Goal: Task Accomplishment & Management: Use online tool/utility

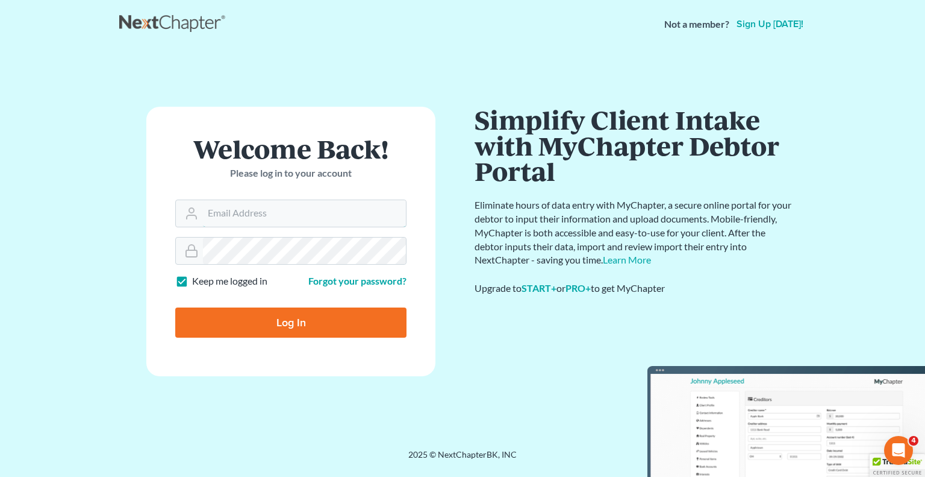
type input "[PERSON_NAME][EMAIL_ADDRESS][DOMAIN_NAME]"
click at [290, 316] on input "Log In" at bounding box center [290, 322] width 231 height 30
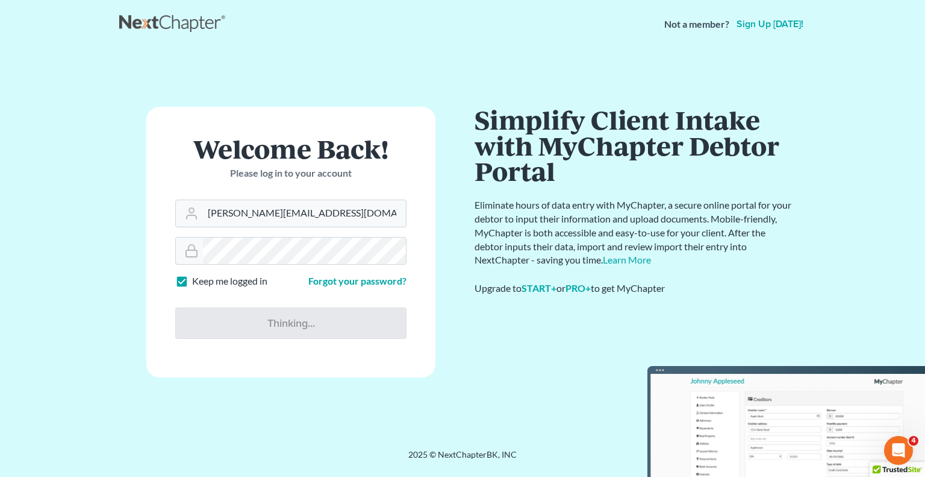
type input "Thinking..."
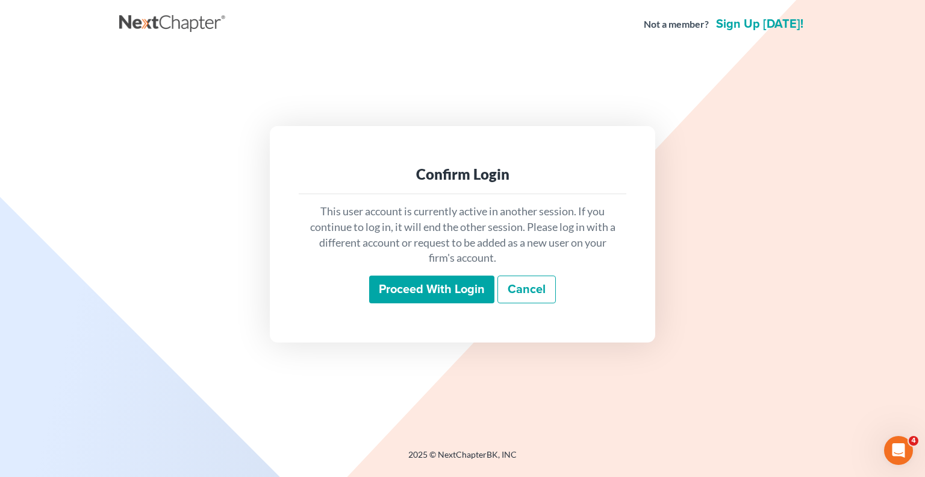
click at [422, 288] on input "Proceed with login" at bounding box center [431, 289] width 125 height 28
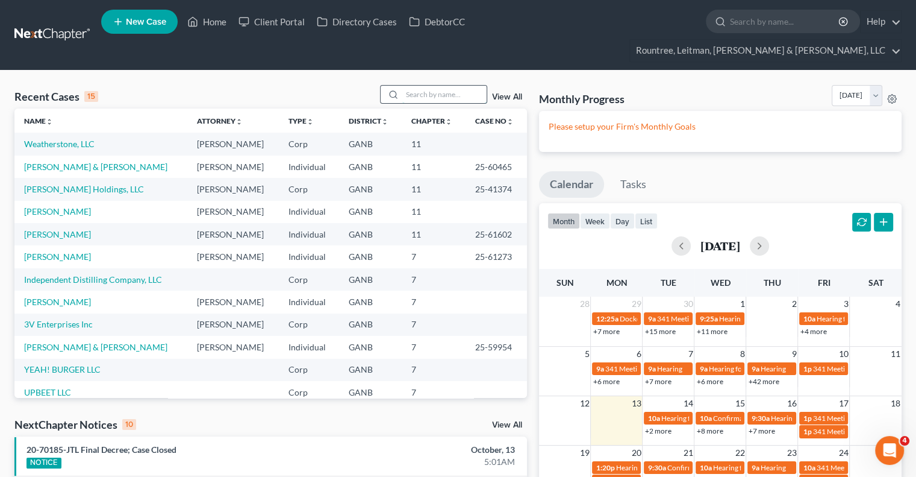
click at [427, 86] on input "search" at bounding box center [444, 94] width 84 height 17
type input "coliant"
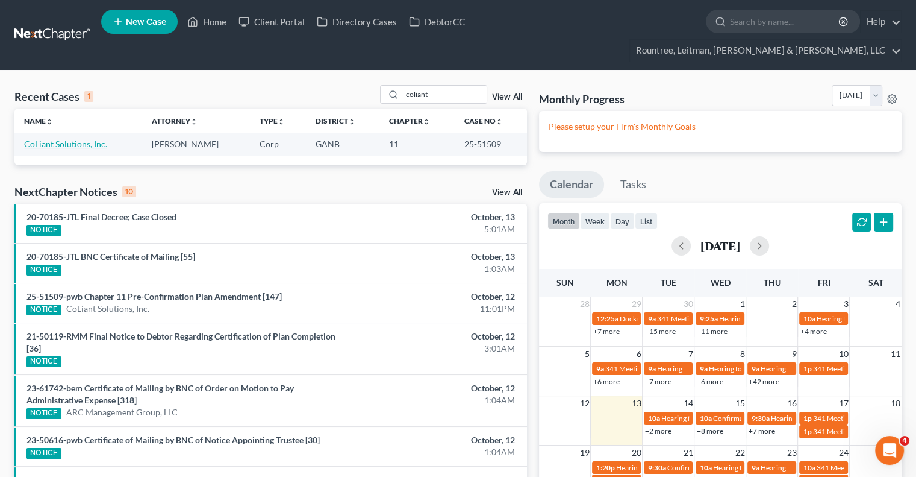
click at [84, 139] on link "CoLiant Solutions, Inc." at bounding box center [65, 144] width 83 height 10
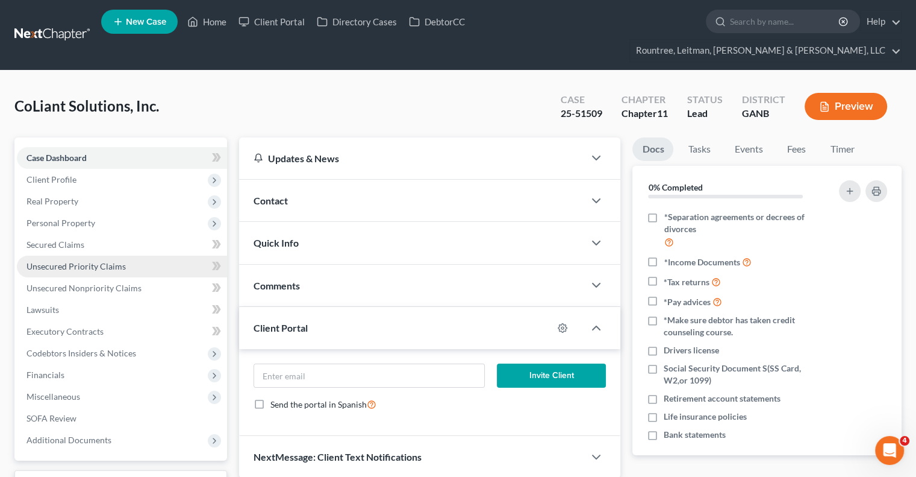
click at [75, 261] on span "Unsecured Priority Claims" at bounding box center [76, 266] width 99 height 10
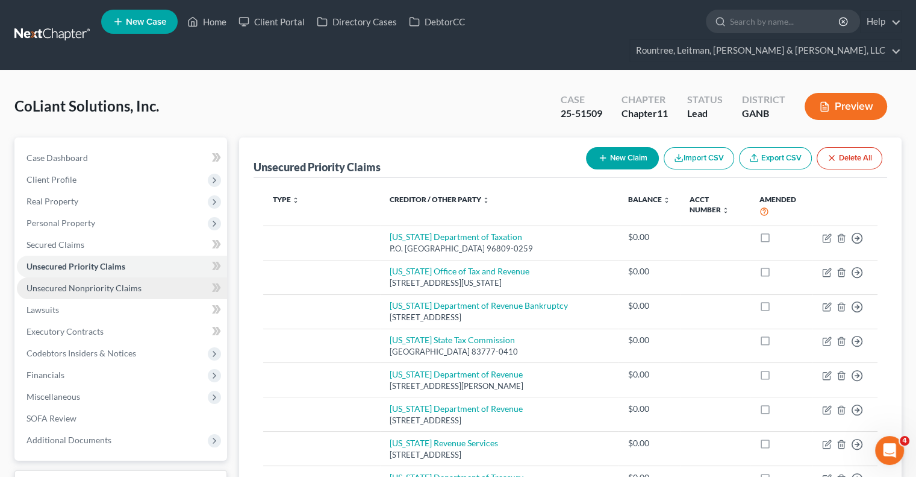
click at [78, 283] on span "Unsecured Nonpriority Claims" at bounding box center [84, 288] width 115 height 10
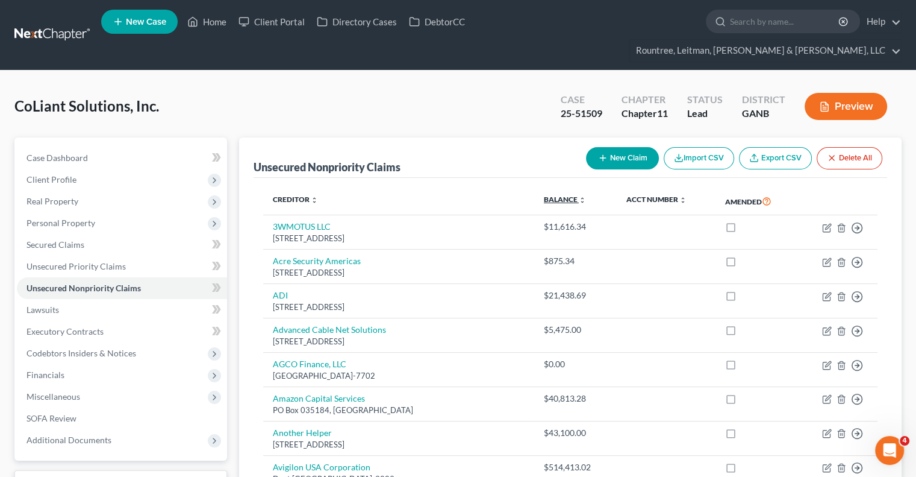
click at [586, 196] on icon "unfold_more" at bounding box center [582, 199] width 7 height 7
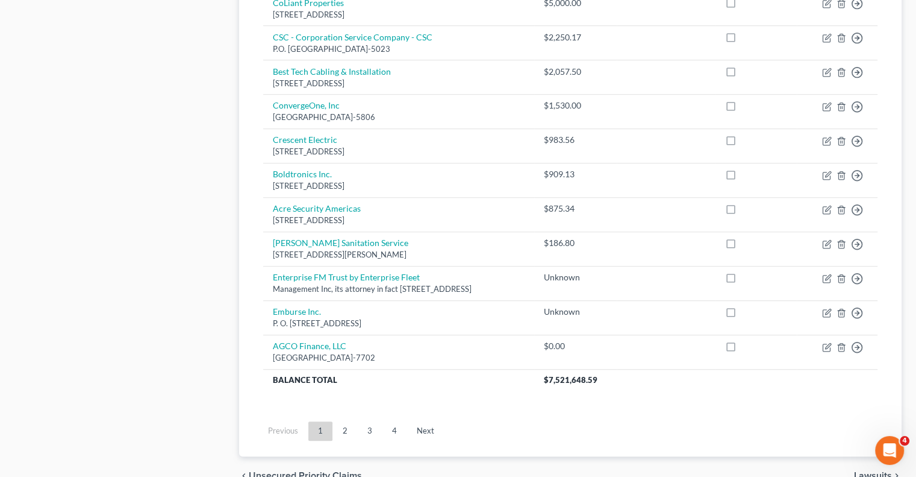
scroll to position [879, 0]
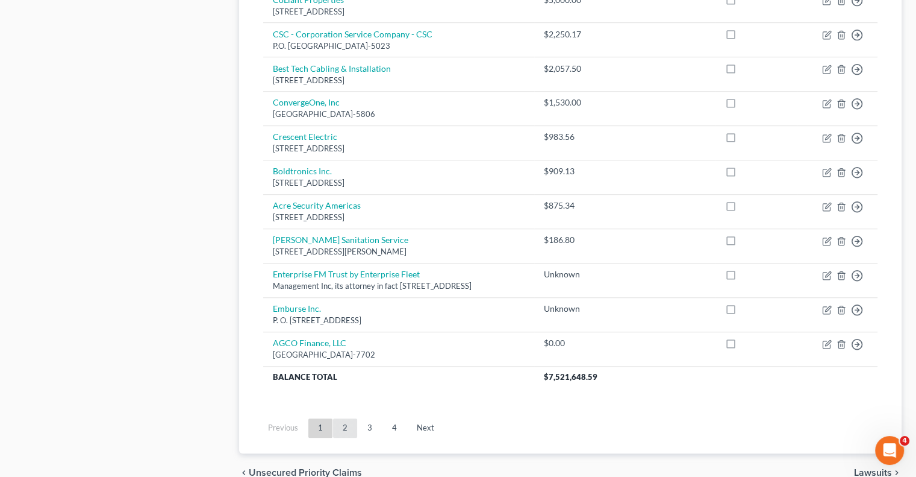
click at [352, 427] on link "2" at bounding box center [345, 427] width 24 height 19
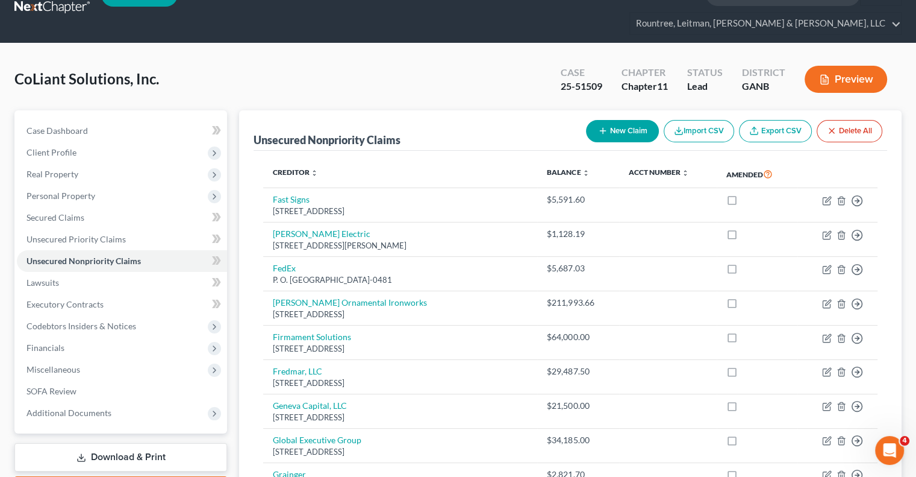
scroll to position [0, 0]
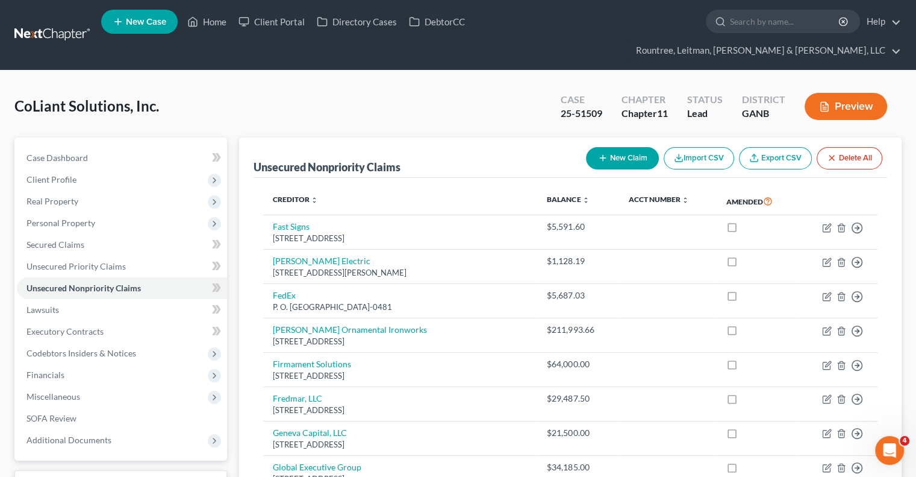
click at [772, 147] on link "Export CSV" at bounding box center [775, 158] width 73 height 22
